Goal: Information Seeking & Learning: Understand process/instructions

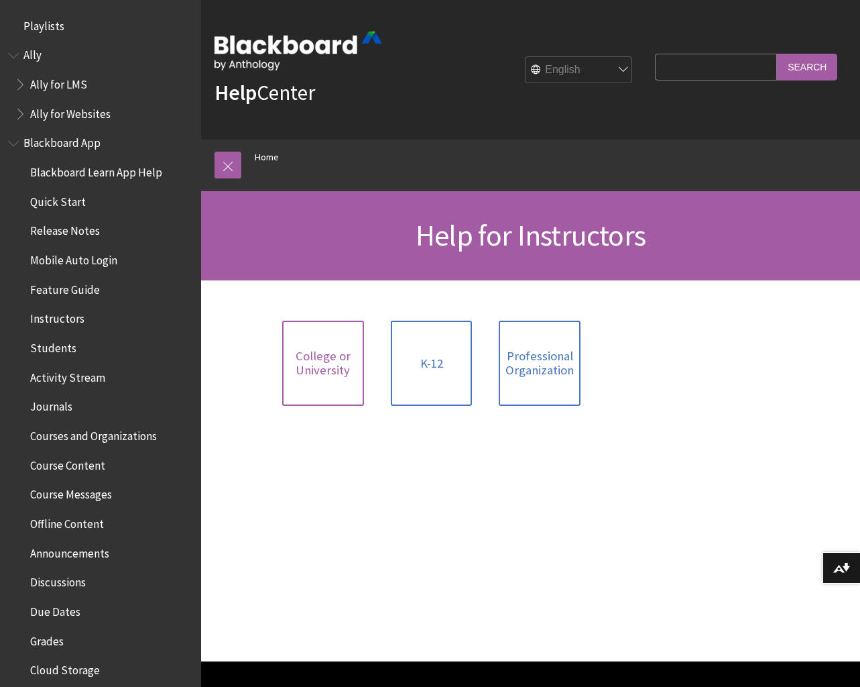
click at [308, 367] on span "College or University" at bounding box center [323, 363] width 66 height 29
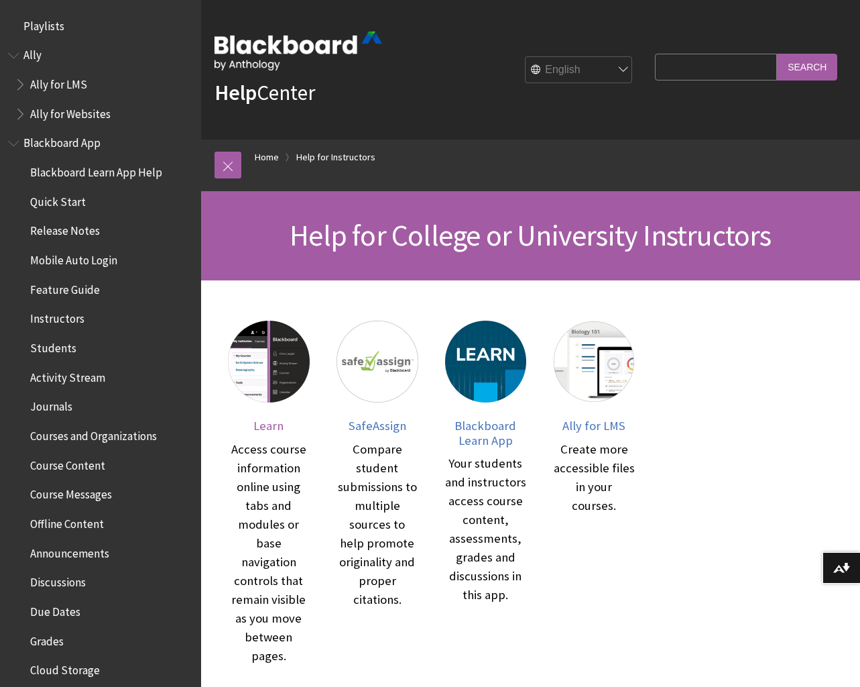
click at [283, 426] on span "Learn" at bounding box center [268, 425] width 30 height 15
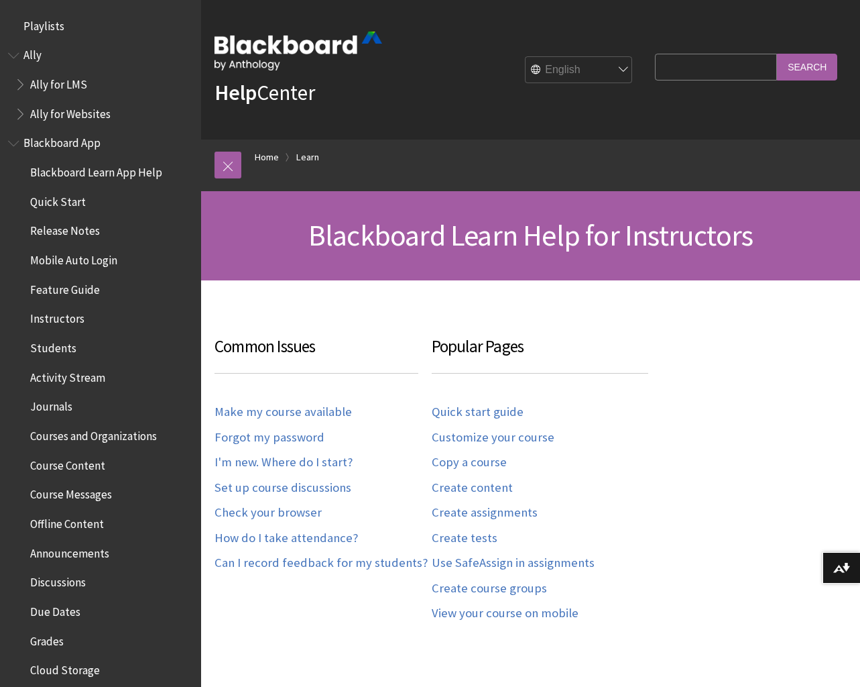
scroll to position [1321, 0]
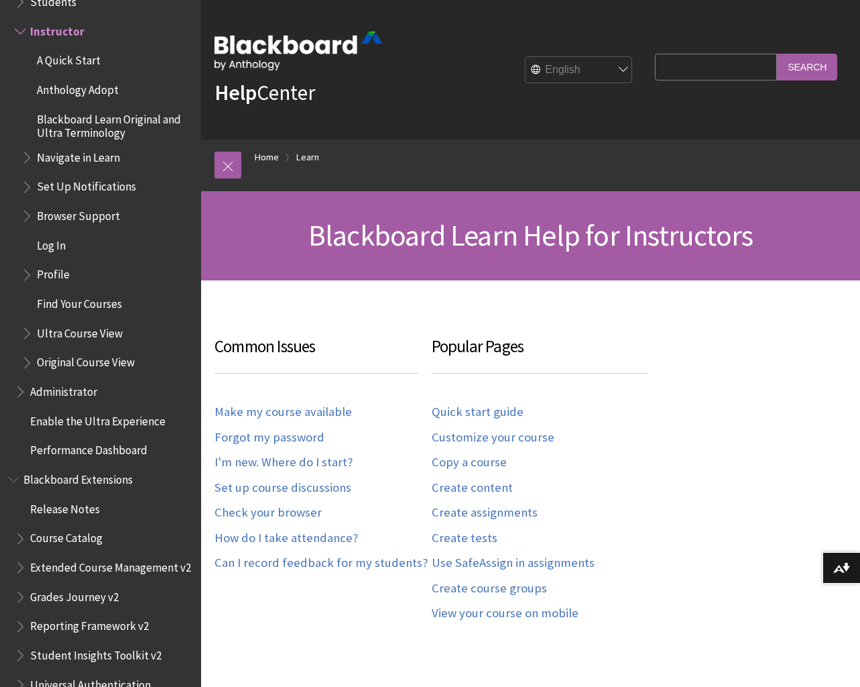
click at [724, 66] on input "Search Query" at bounding box center [716, 67] width 122 height 26
type input "exception"
click at [777, 54] on input "Search" at bounding box center [807, 67] width 60 height 26
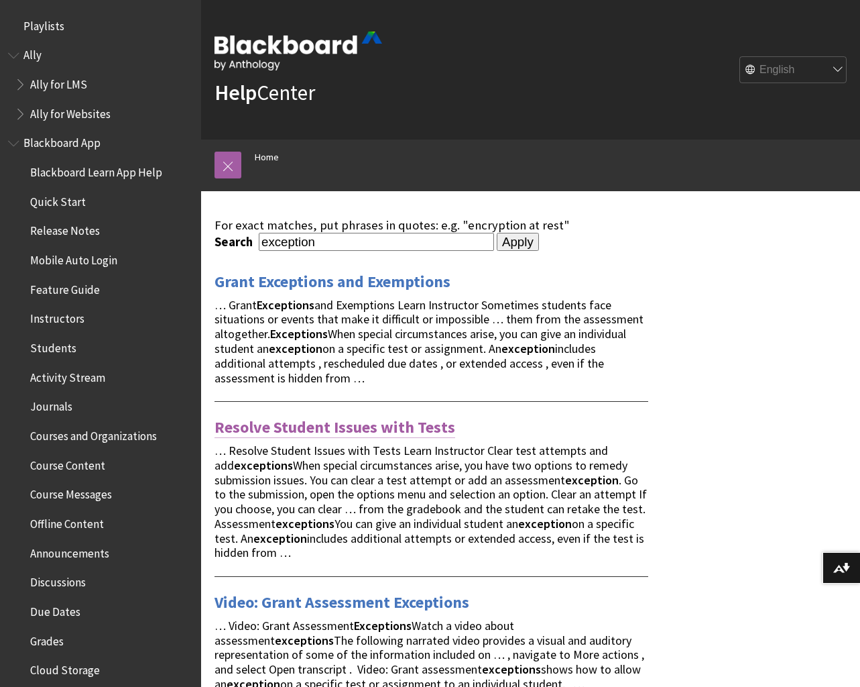
click at [320, 424] on link "Resolve Student Issues with Tests" at bounding box center [335, 426] width 241 height 21
drag, startPoint x: 345, startPoint y: 248, endPoint x: 215, endPoint y: 247, distance: 130.1
click at [215, 247] on div "Search exception" at bounding box center [355, 242] width 280 height 18
type input "release conditions"
click at [514, 241] on input "Apply" at bounding box center [518, 242] width 42 height 19
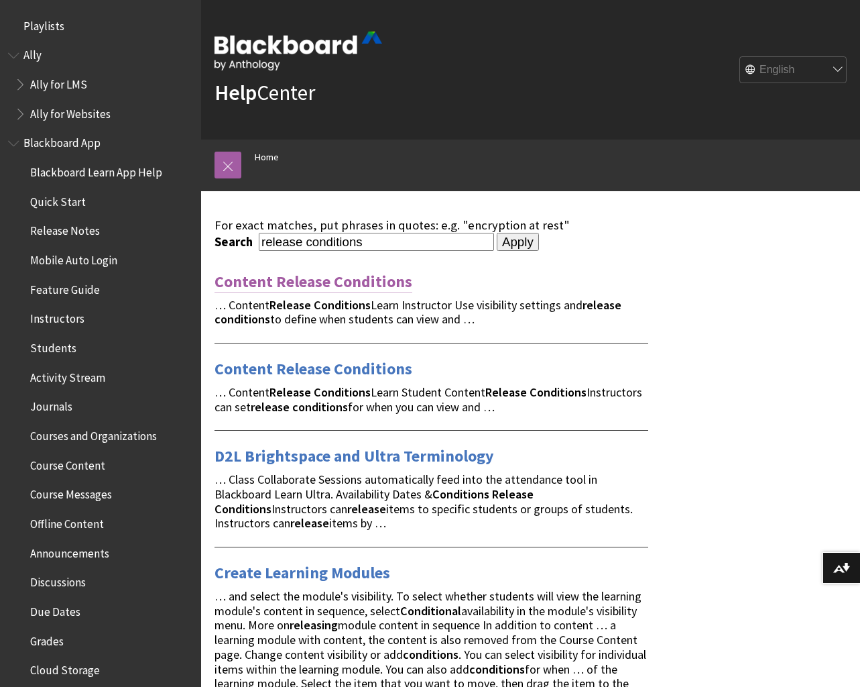
click at [329, 284] on link "Content Release Conditions" at bounding box center [314, 281] width 198 height 21
